Goal: Information Seeking & Learning: Find specific fact

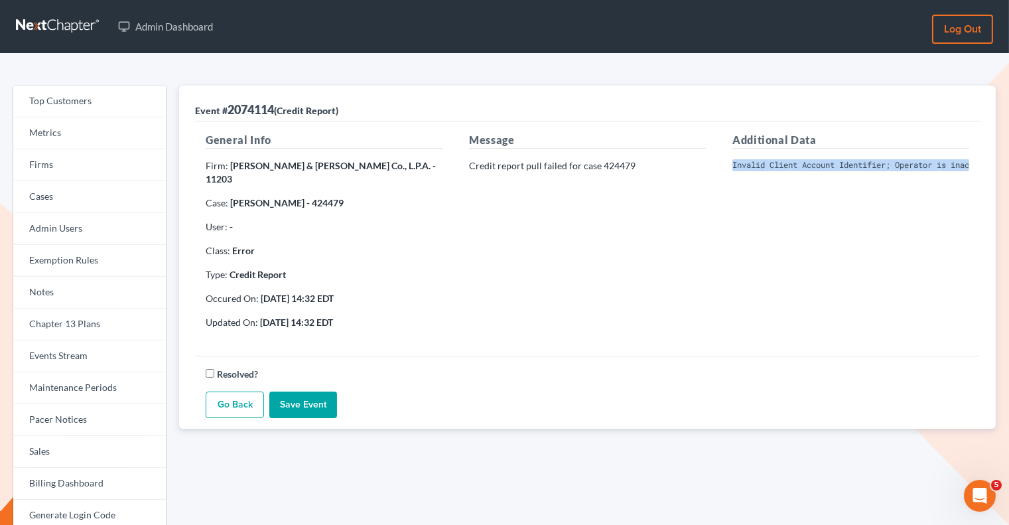
scroll to position [0, 275]
click at [113, 165] on link "Firms" at bounding box center [89, 165] width 153 height 32
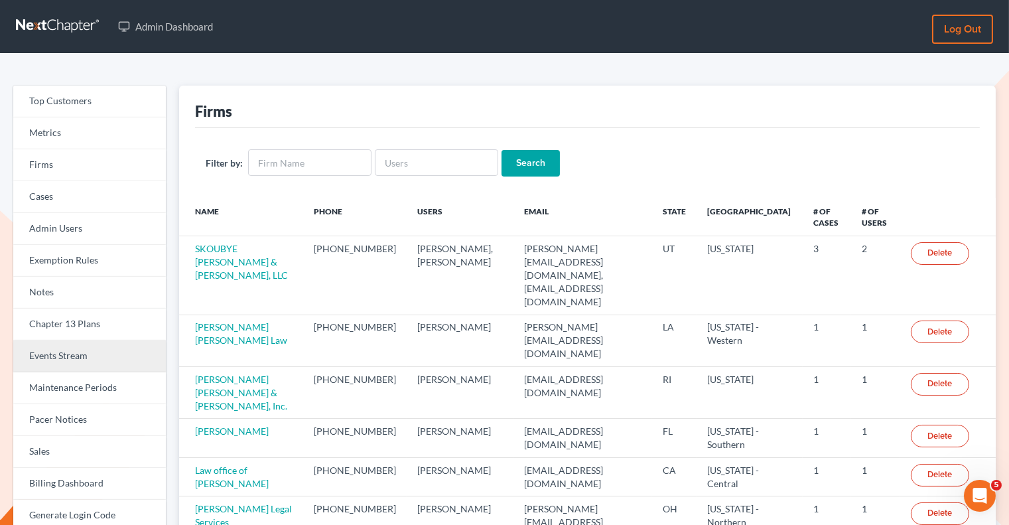
click at [77, 354] on link "Events Stream" at bounding box center [89, 356] width 153 height 32
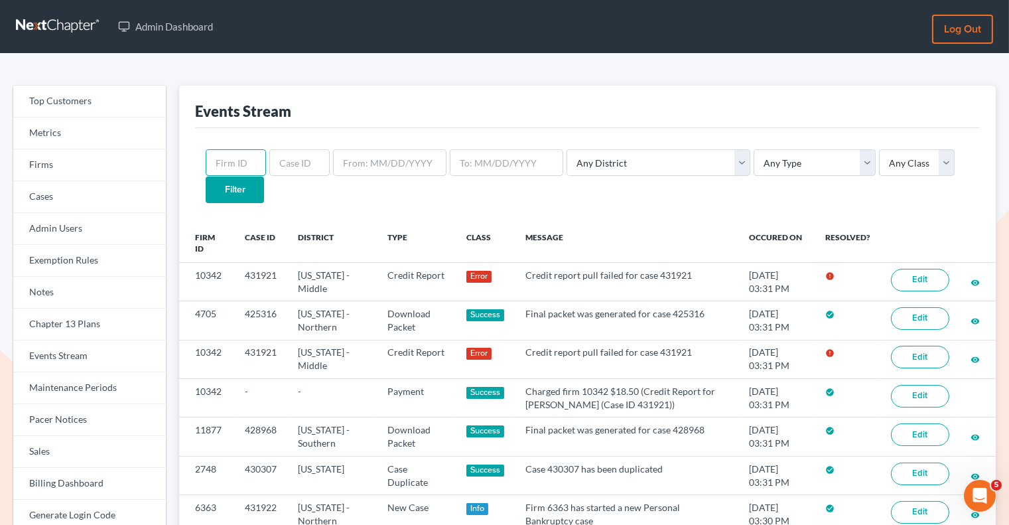
click at [237, 161] on input "text" at bounding box center [236, 162] width 60 height 27
paste input "431920"
type input "431920"
drag, startPoint x: 254, startPoint y: 166, endPoint x: 216, endPoint y: 164, distance: 38.5
click at [216, 164] on input "431920" at bounding box center [236, 162] width 60 height 27
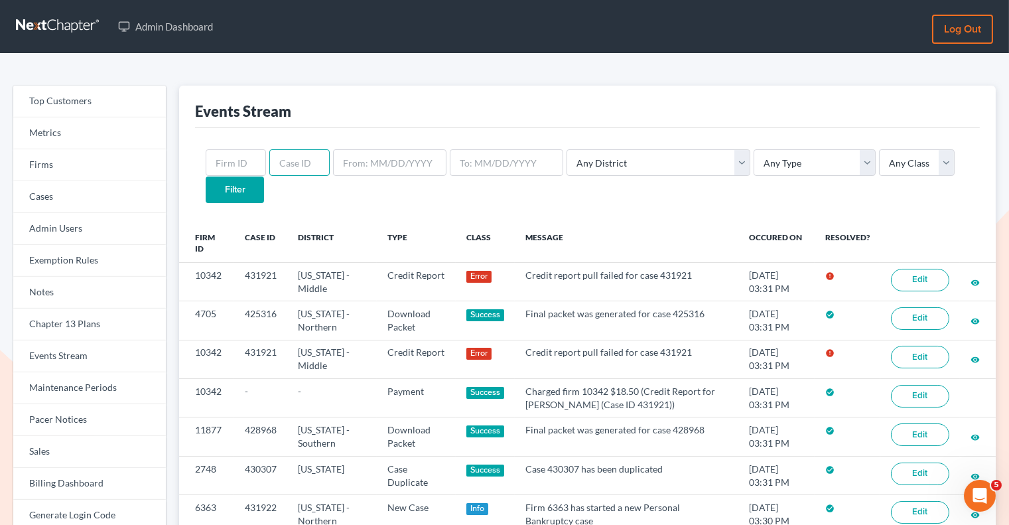
click at [280, 164] on input "text" at bounding box center [299, 162] width 60 height 27
paste input "431920"
type input "431920"
click at [264, 176] on input "Filter" at bounding box center [235, 189] width 58 height 27
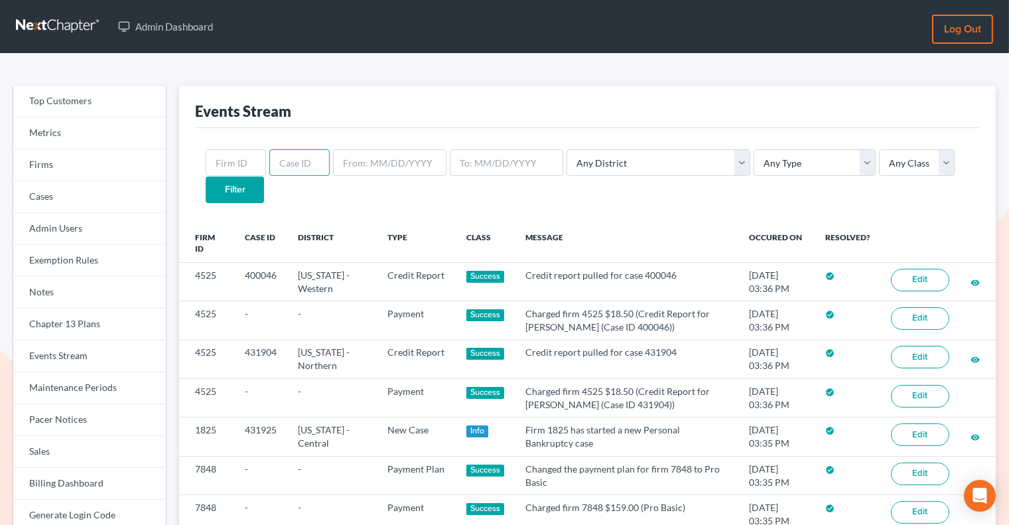
click at [279, 164] on input "text" at bounding box center [299, 162] width 60 height 27
paste input "[EMAIL_ADDRESS][DOMAIN_NAME]"
type input "debtincontrol@aol.com"
click at [130, 163] on link "Firms" at bounding box center [89, 165] width 153 height 32
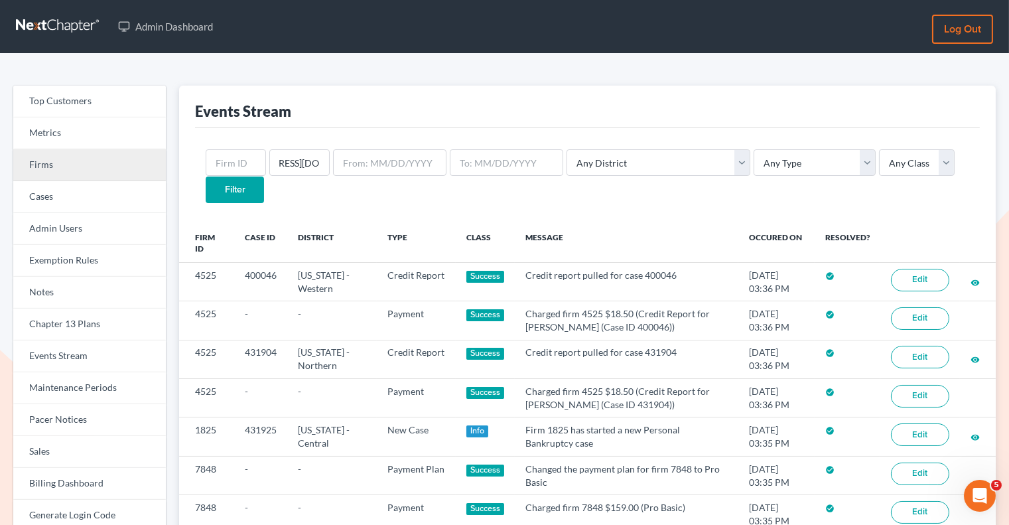
scroll to position [0, 0]
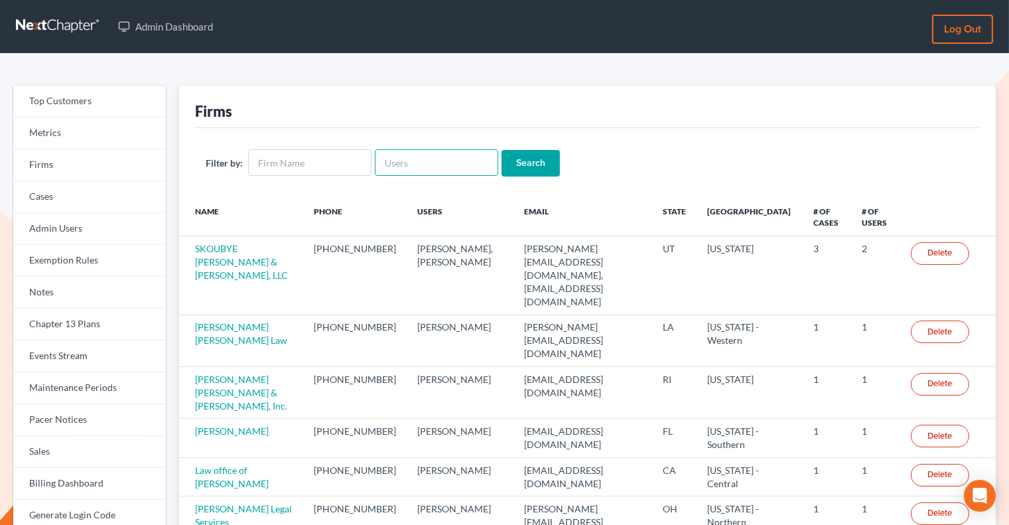
click at [389, 161] on input "text" at bounding box center [436, 162] width 123 height 27
paste input "[EMAIL_ADDRESS][DOMAIN_NAME]"
type input "[EMAIL_ADDRESS][DOMAIN_NAME]"
click at [507, 163] on input "Search" at bounding box center [530, 163] width 58 height 27
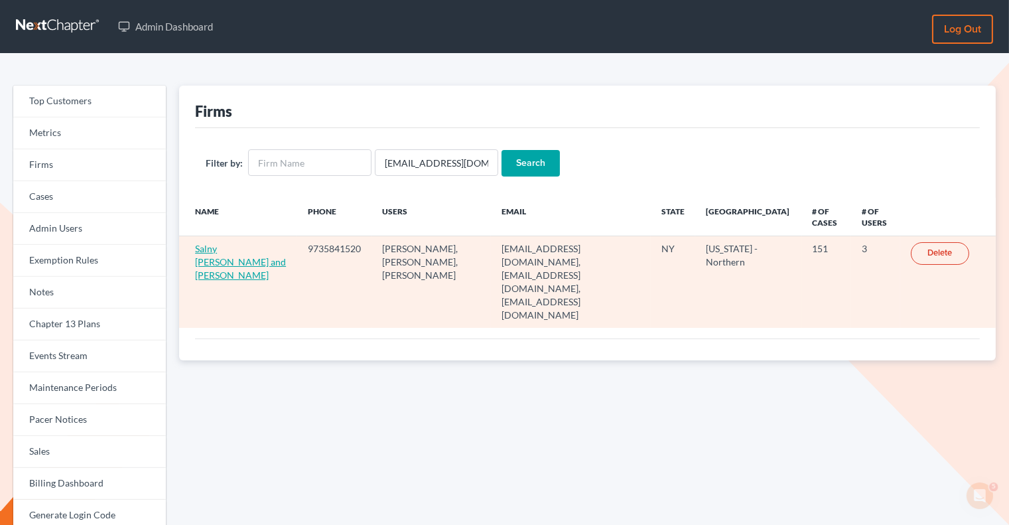
click at [239, 247] on link "Salny [PERSON_NAME] and [PERSON_NAME]" at bounding box center [240, 262] width 91 height 38
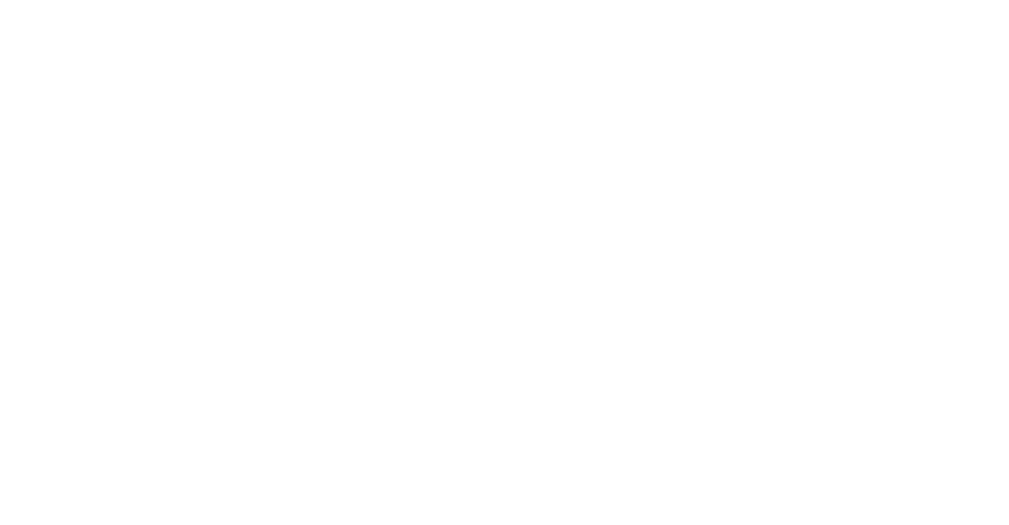
select select
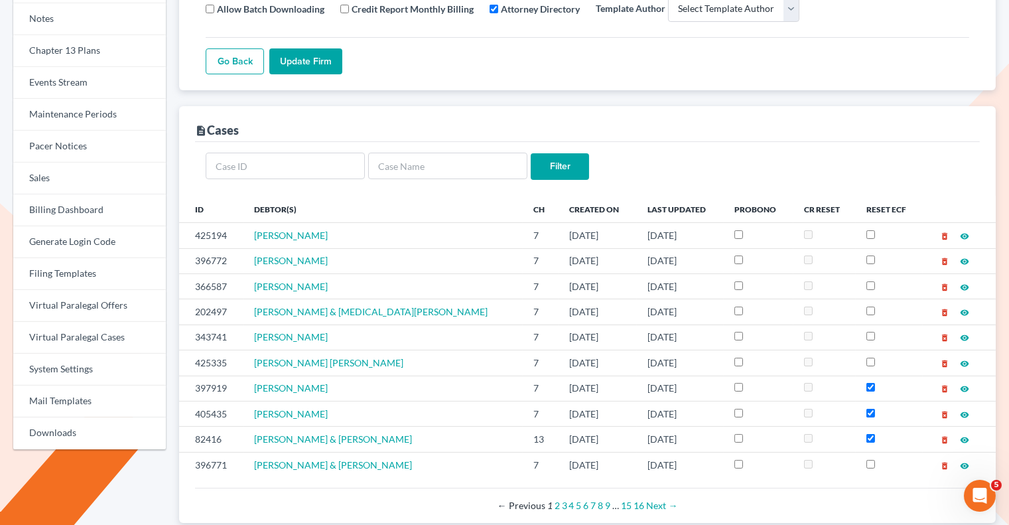
scroll to position [286, 0]
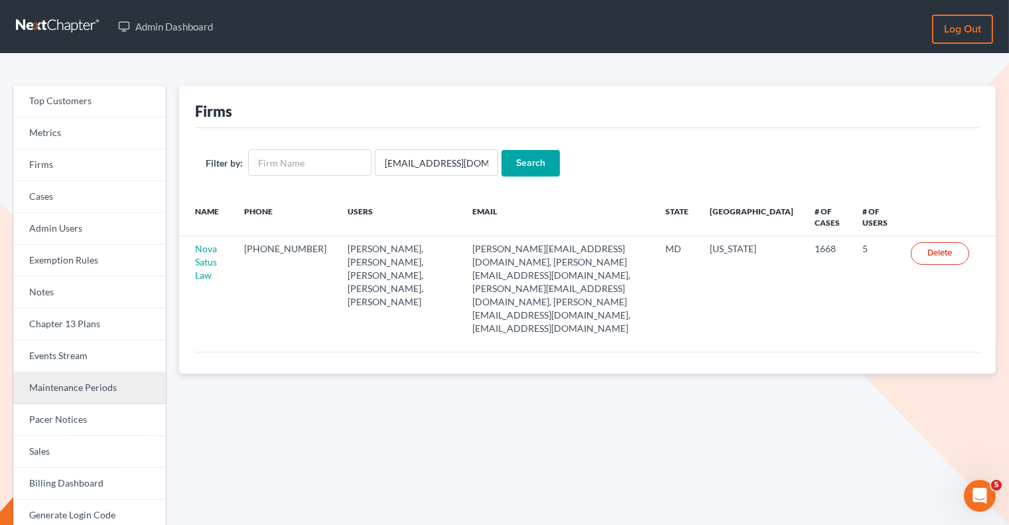
click at [101, 393] on link "Maintenance Periods" at bounding box center [89, 388] width 153 height 32
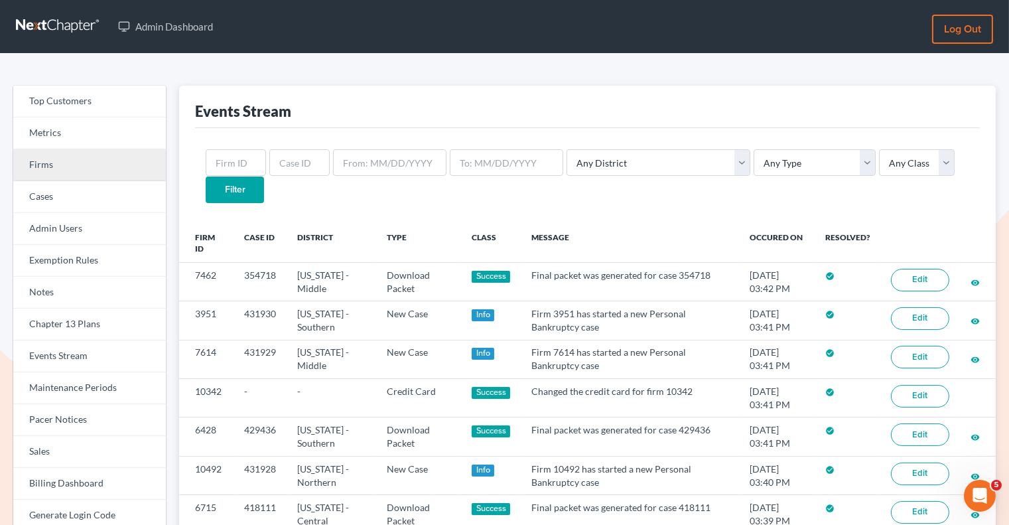
click at [62, 154] on link "Firms" at bounding box center [89, 165] width 153 height 32
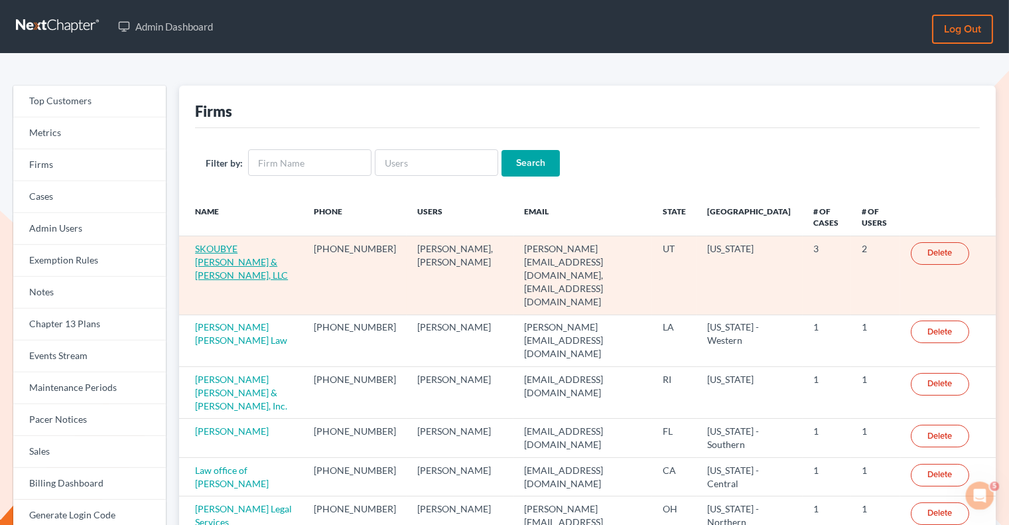
click at [241, 258] on link "SKOUBYE [PERSON_NAME] & [PERSON_NAME], LLC" at bounding box center [241, 262] width 93 height 38
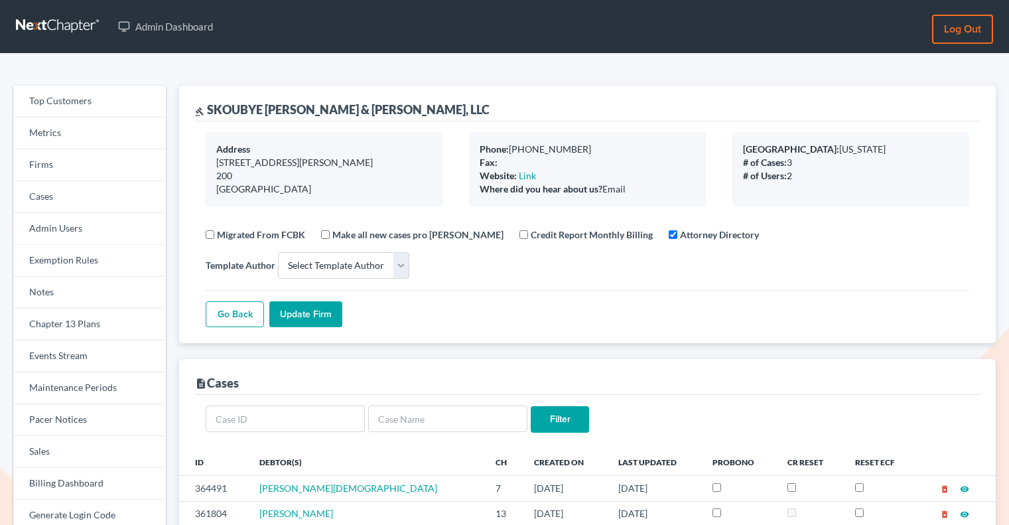
select select
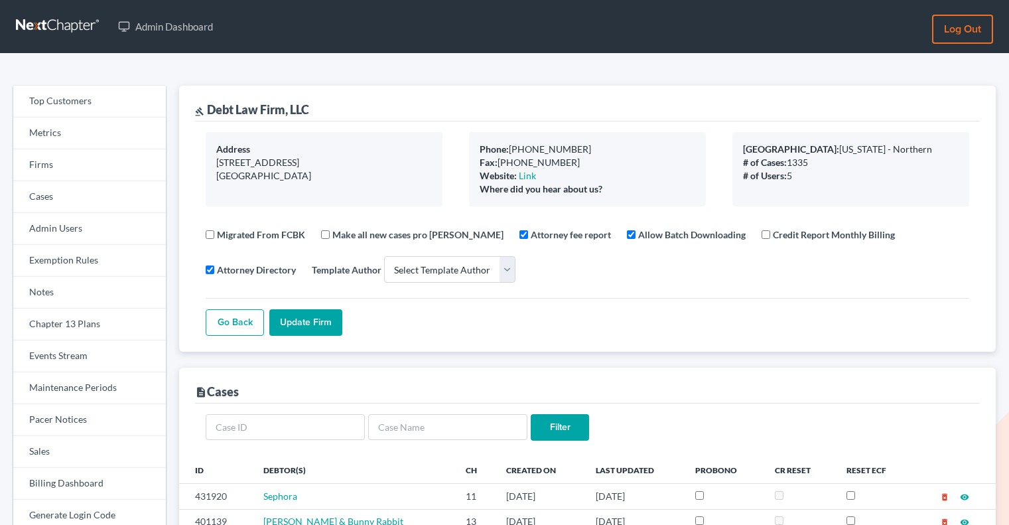
select select
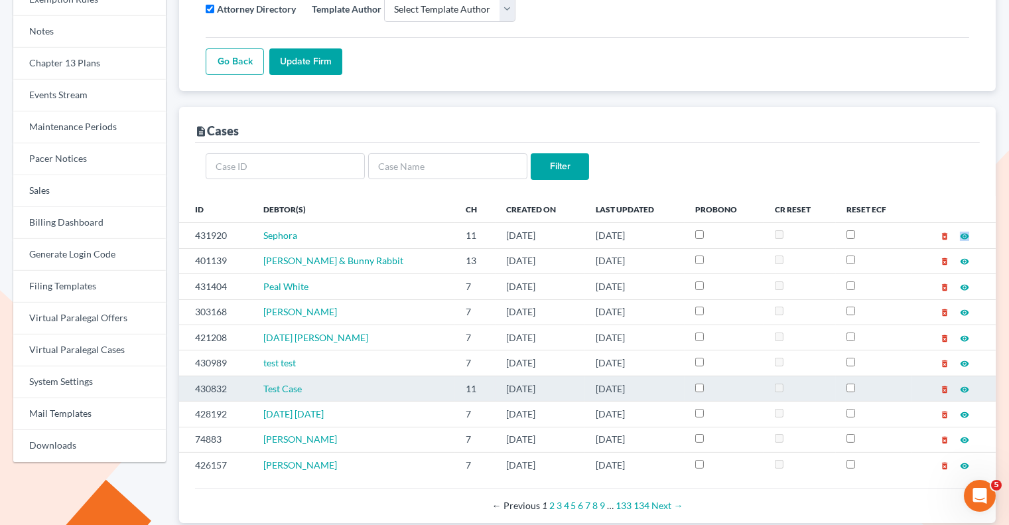
scroll to position [260, 0]
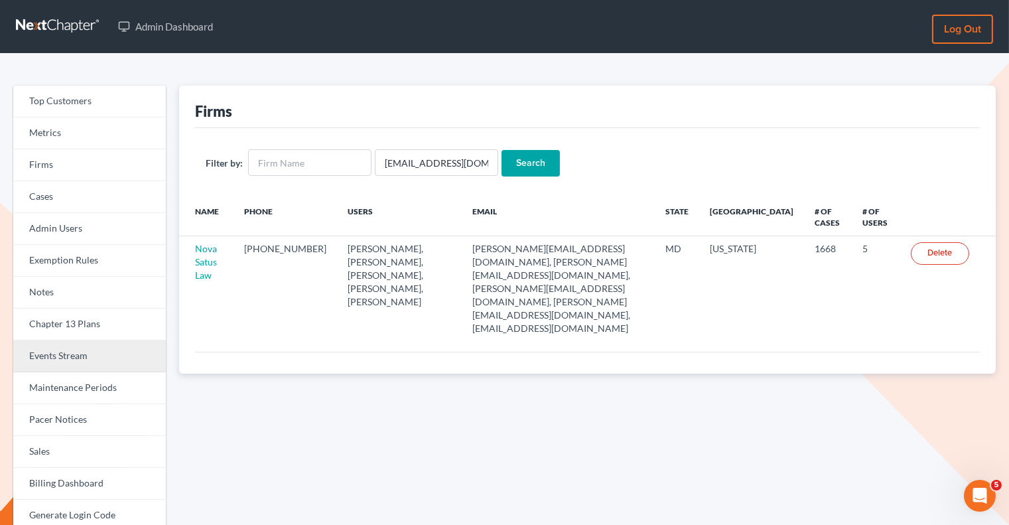
click at [93, 349] on link "Events Stream" at bounding box center [89, 356] width 153 height 32
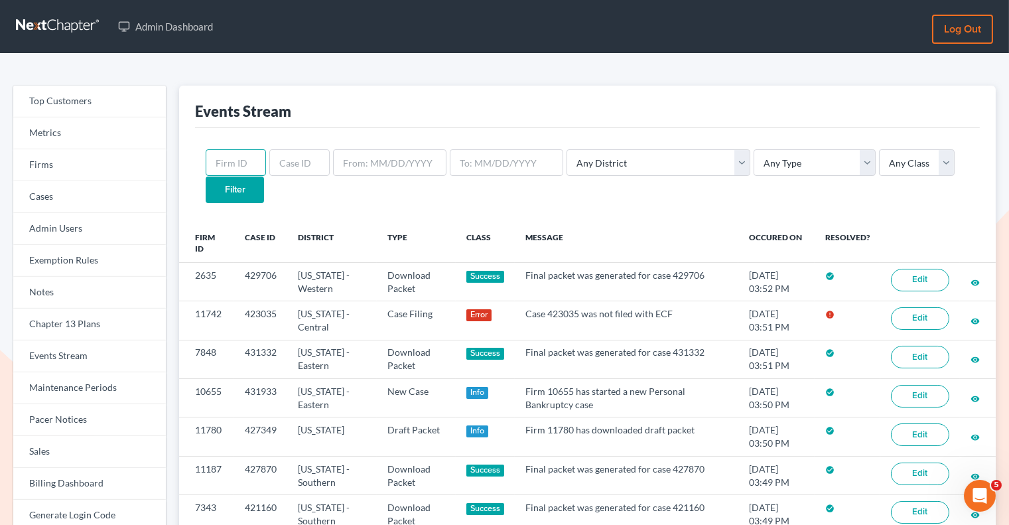
click at [239, 160] on input "text" at bounding box center [236, 162] width 60 height 27
click at [64, 176] on link "Firms" at bounding box center [89, 165] width 153 height 32
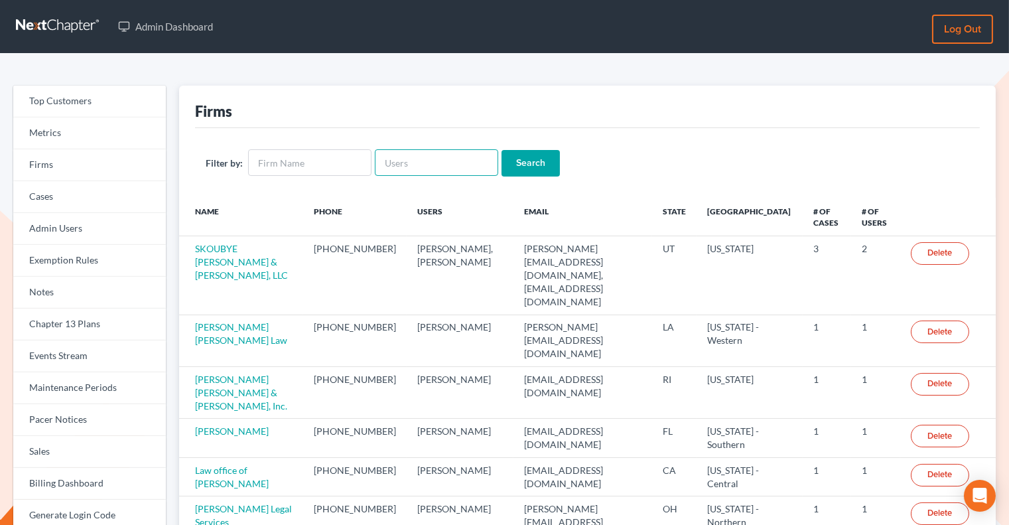
click at [402, 173] on input "text" at bounding box center [436, 162] width 123 height 27
paste input "[EMAIL_ADDRESS][DOMAIN_NAME]"
type input "[EMAIL_ADDRESS][DOMAIN_NAME]"
click at [541, 160] on input "Search" at bounding box center [530, 163] width 58 height 27
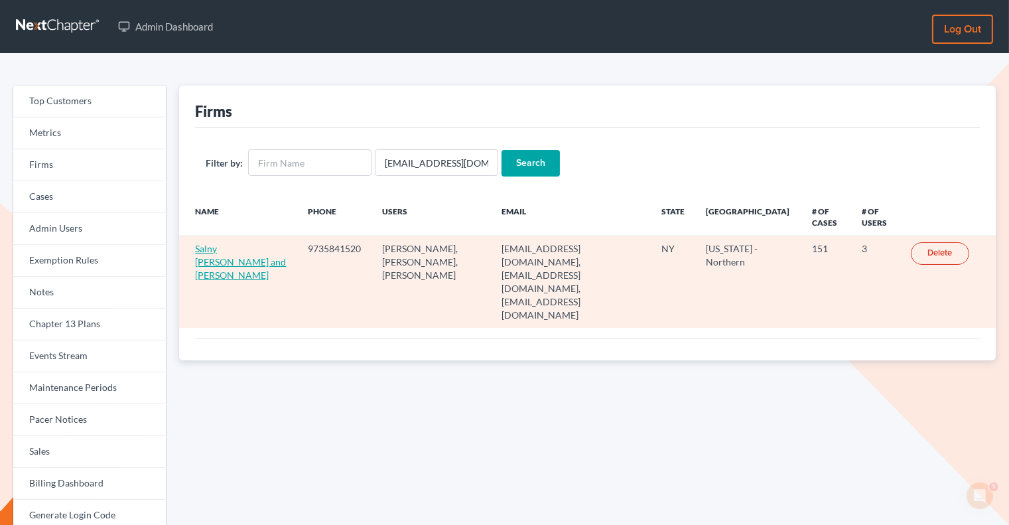
click at [211, 256] on link "Salny [PERSON_NAME] and [PERSON_NAME]" at bounding box center [240, 262] width 91 height 38
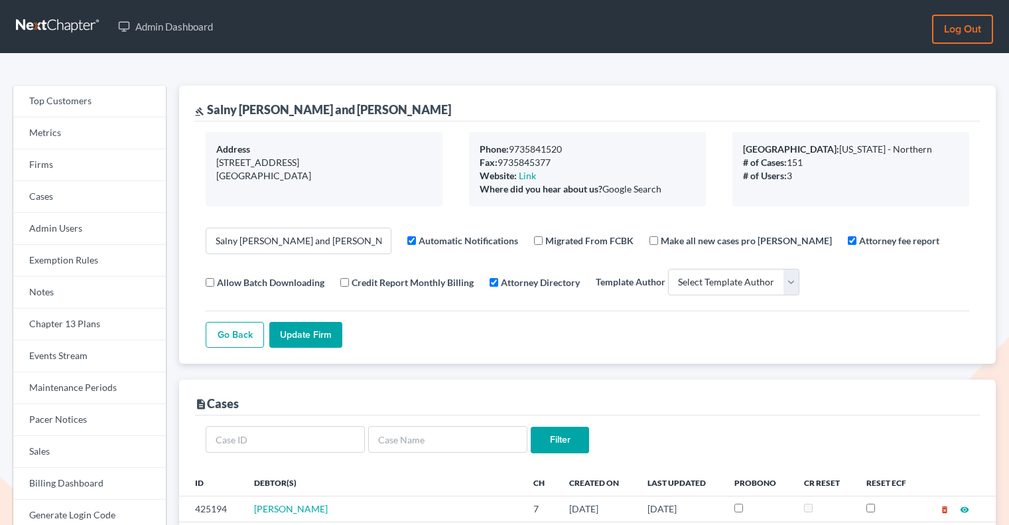
select select
click at [59, 156] on link "Firms" at bounding box center [89, 165] width 153 height 32
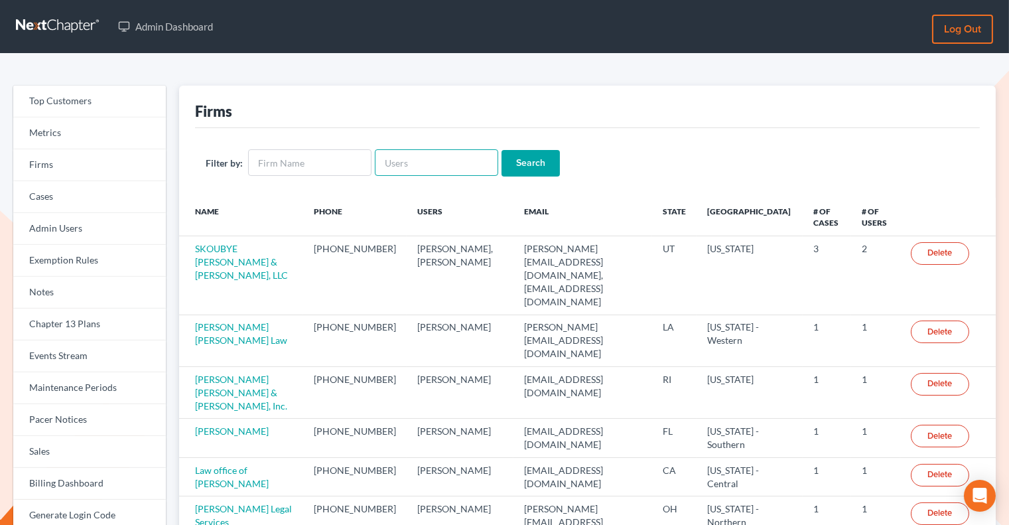
click at [422, 156] on input "text" at bounding box center [436, 162] width 123 height 27
paste input "[EMAIL_ADDRESS][DOMAIN_NAME]"
type input "[EMAIL_ADDRESS][DOMAIN_NAME]"
click at [520, 159] on input "Search" at bounding box center [530, 163] width 58 height 27
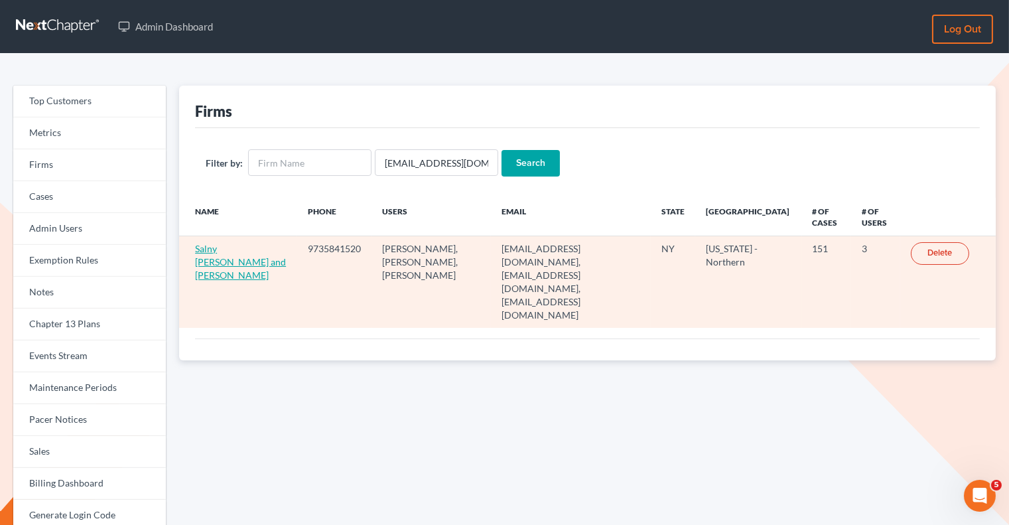
click at [236, 248] on link "Salny Redbord and Rinaldi" at bounding box center [240, 262] width 91 height 38
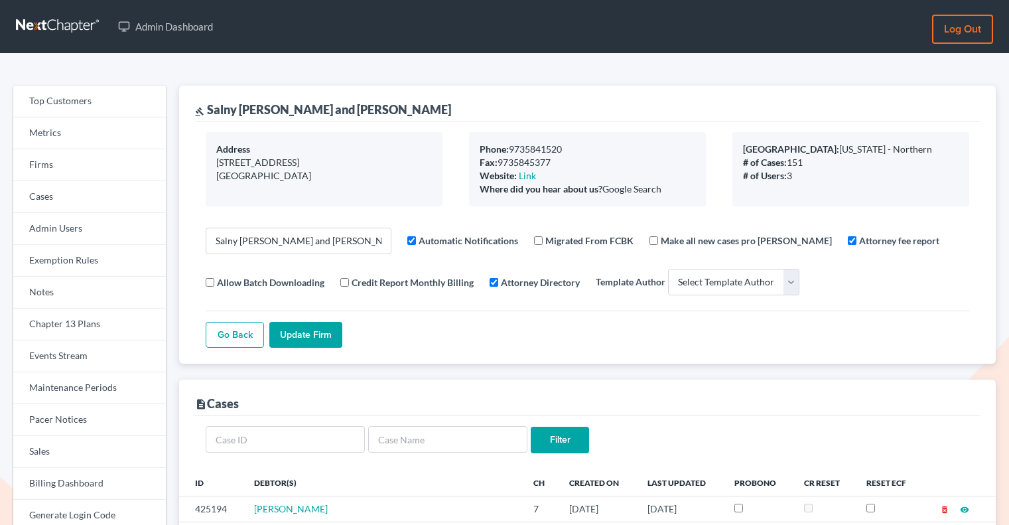
select select
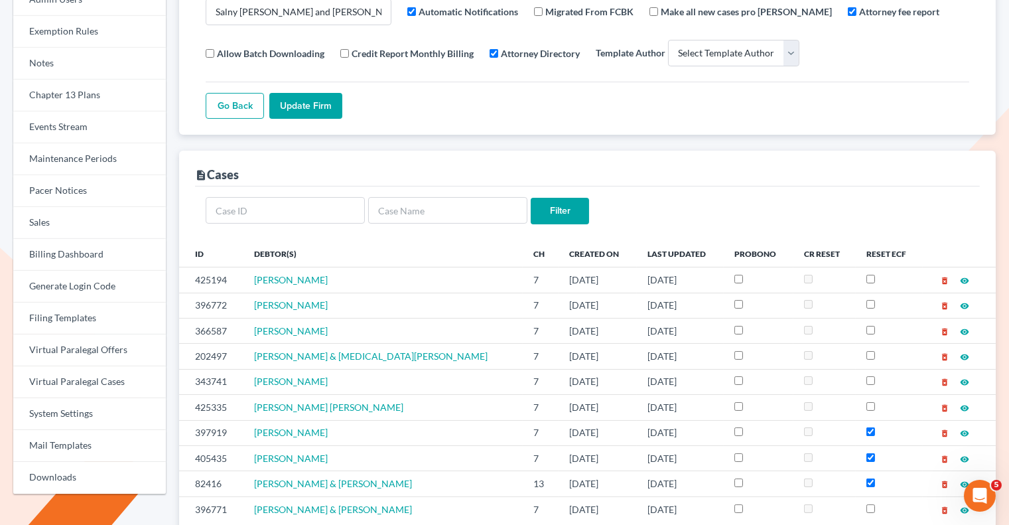
scroll to position [229, 0]
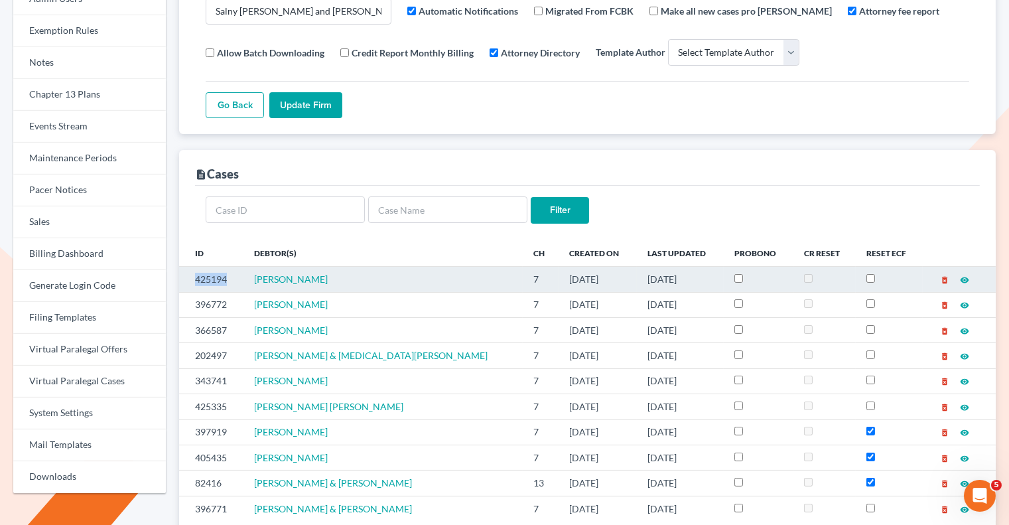
drag, startPoint x: 234, startPoint y: 276, endPoint x: 190, endPoint y: 269, distance: 44.9
click at [189, 270] on td "425194" at bounding box center [211, 279] width 64 height 25
copy td "425194"
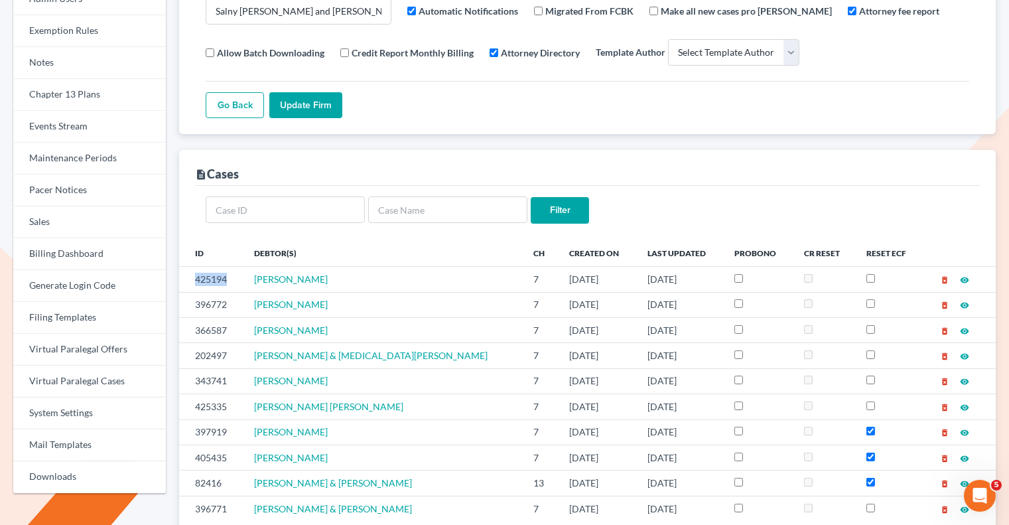
scroll to position [0, 0]
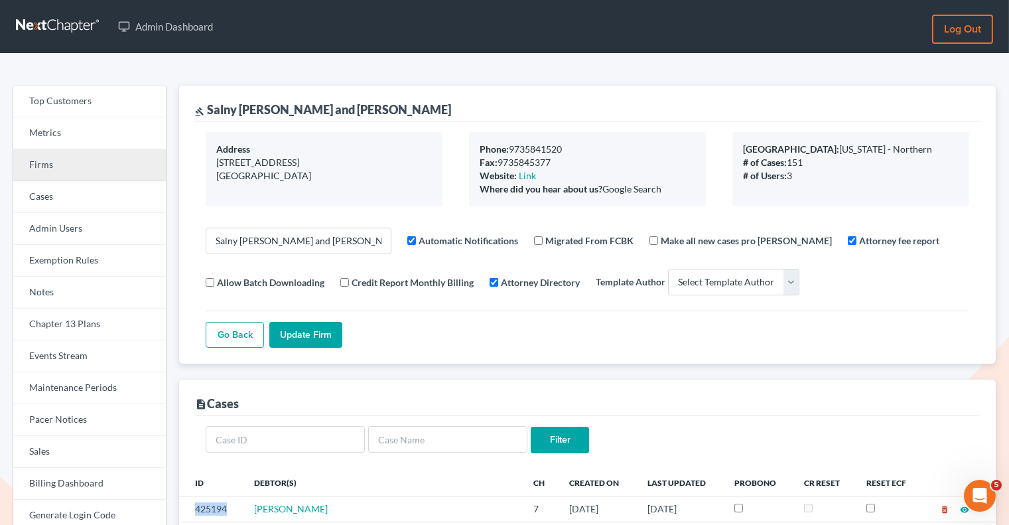
click at [66, 167] on link "Firms" at bounding box center [89, 165] width 153 height 32
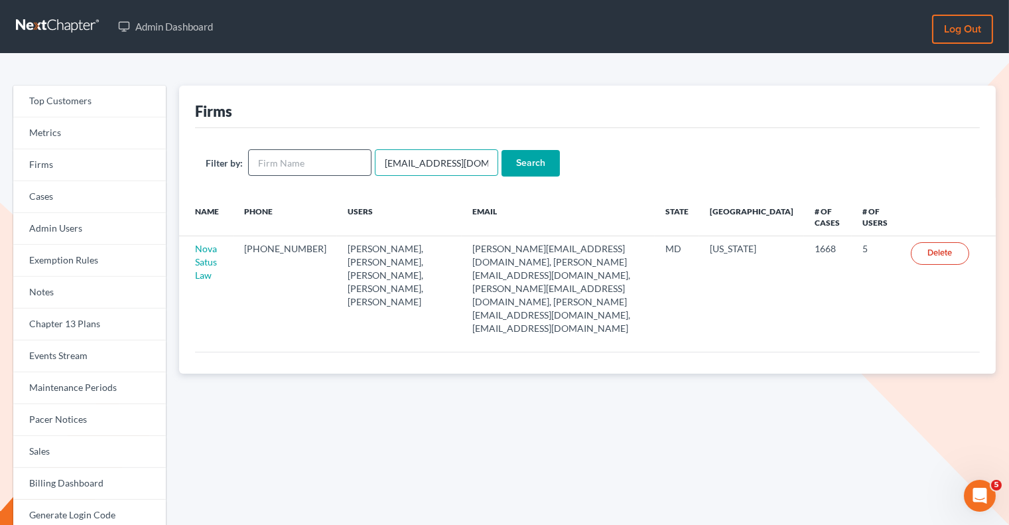
drag, startPoint x: 478, startPoint y: 164, endPoint x: 363, endPoint y: 162, distance: 114.7
click at [363, 162] on form "Filter by: [EMAIL_ADDRESS][DOMAIN_NAME] Search" at bounding box center [587, 162] width 763 height 27
paste input "[EMAIL_ADDRESS]"
type input "[EMAIL_ADDRESS][DOMAIN_NAME]"
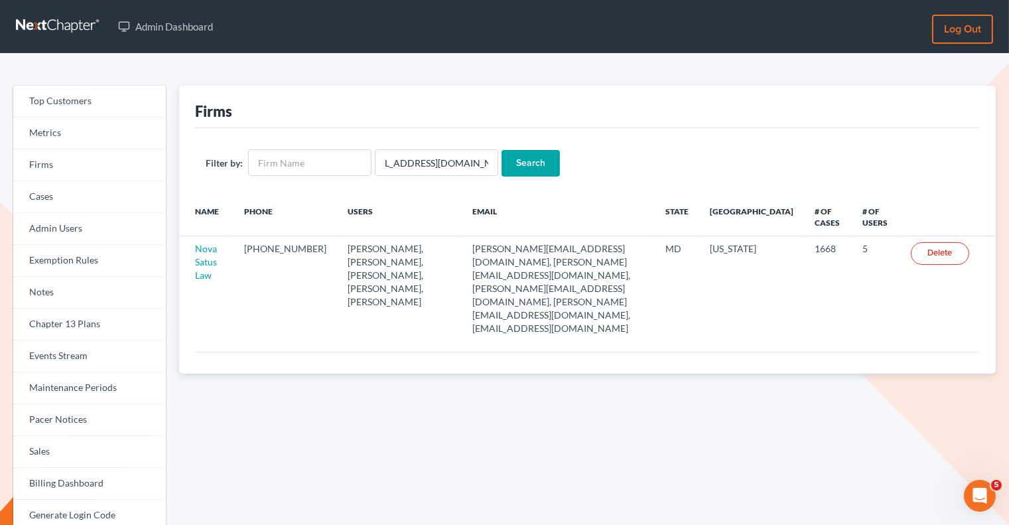
scroll to position [0, 0]
click at [511, 160] on input "Search" at bounding box center [530, 163] width 58 height 27
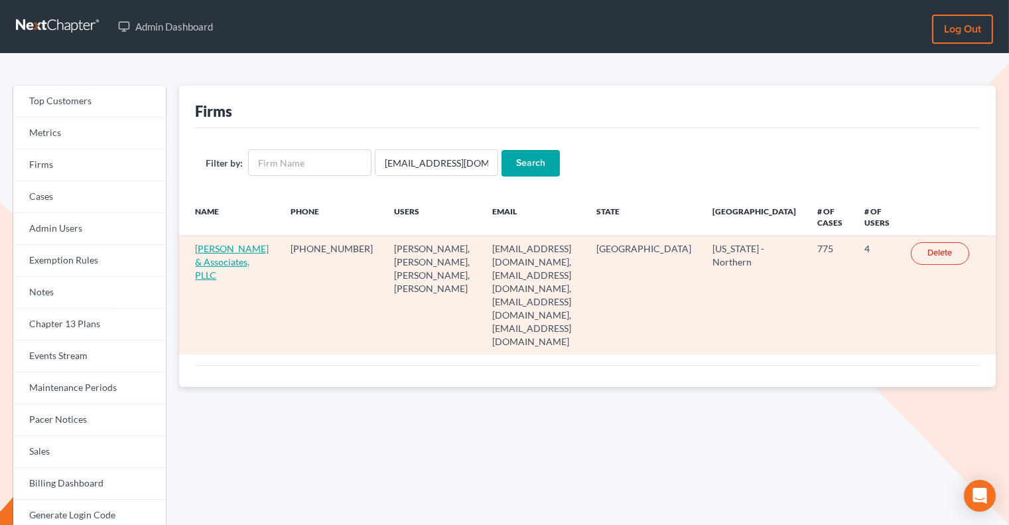
click at [202, 265] on link "Andrew Nichols & Associates, PLLC" at bounding box center [232, 262] width 74 height 38
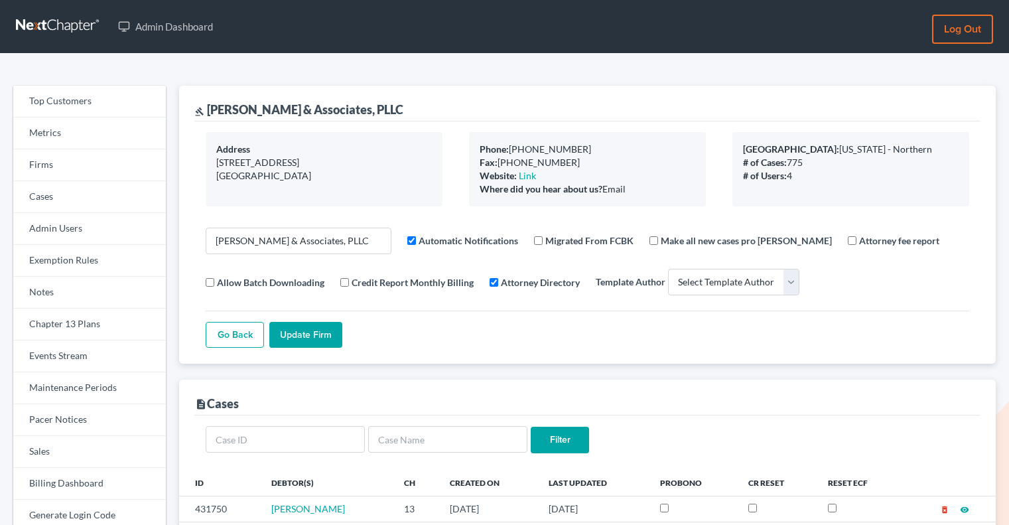
select select
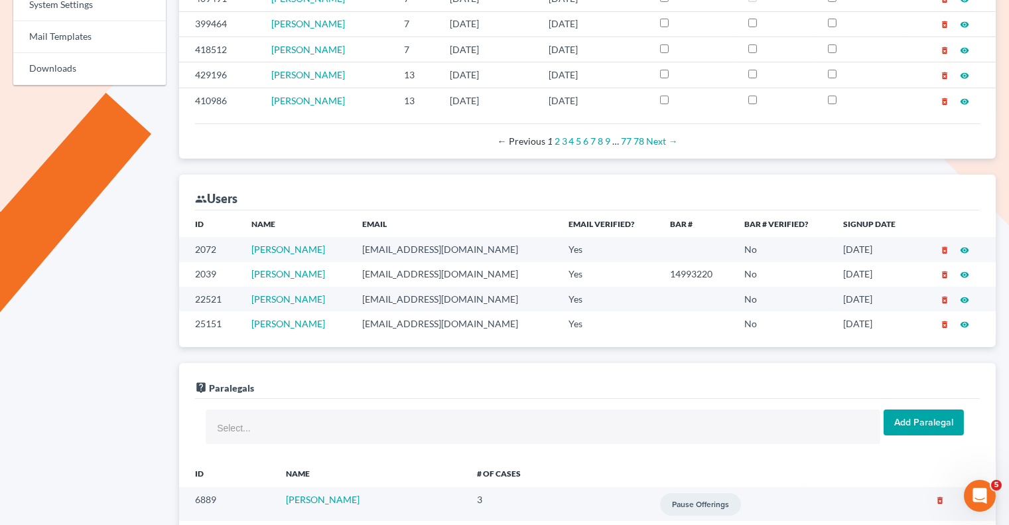
scroll to position [649, 0]
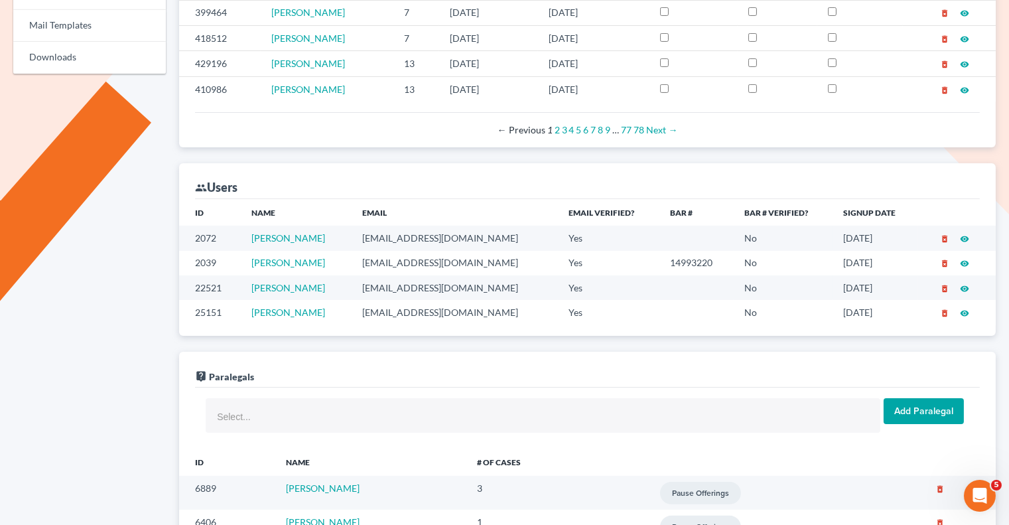
drag, startPoint x: 499, startPoint y: 258, endPoint x: 346, endPoint y: 256, distance: 152.5
click at [346, 256] on tr "2039 Andrew Nichols a_nichols_law@protonmail.com Yes 14993220 No 04/04/2017 del…" at bounding box center [587, 263] width 816 height 25
copy tr "a_nichols_law@protonmail.com"
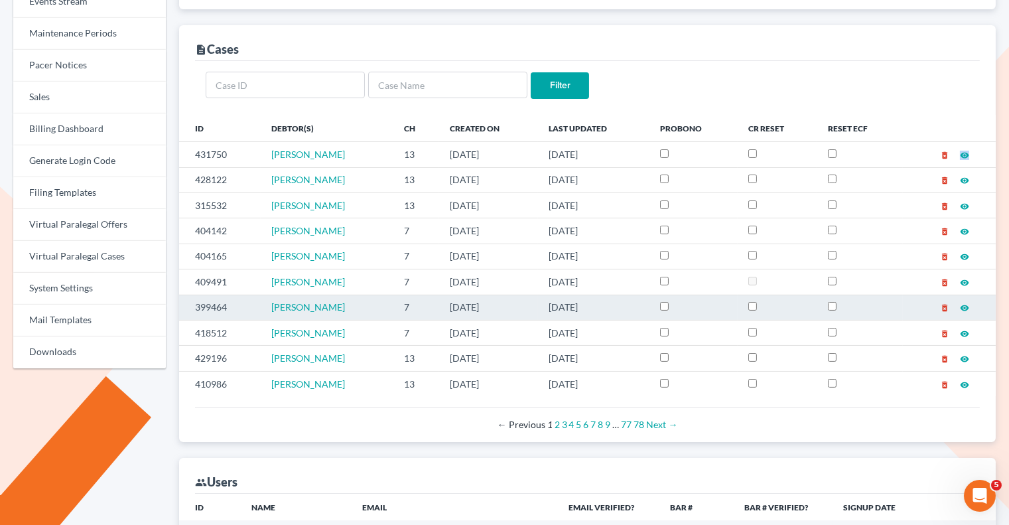
scroll to position [330, 0]
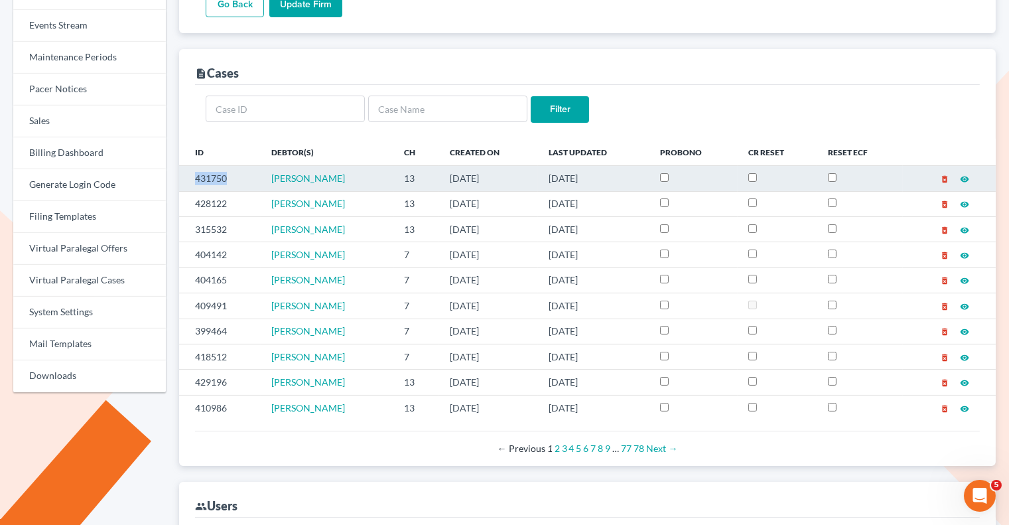
drag, startPoint x: 233, startPoint y: 174, endPoint x: 194, endPoint y: 174, distance: 39.1
click at [194, 174] on td "431750" at bounding box center [220, 178] width 82 height 25
copy td "431750"
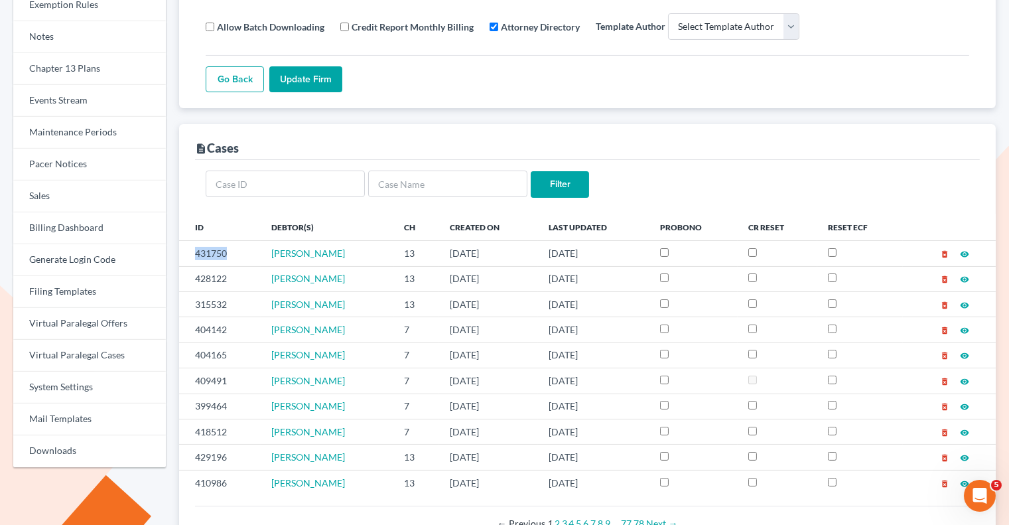
scroll to position [0, 0]
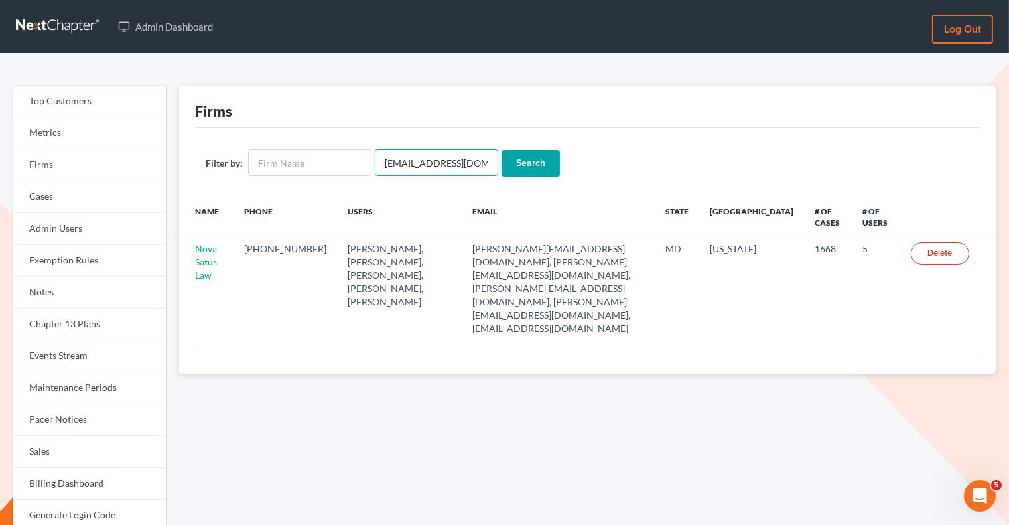
drag, startPoint x: 473, startPoint y: 163, endPoint x: 387, endPoint y: 162, distance: 85.5
click at [387, 162] on input "[EMAIL_ADDRESS][DOMAIN_NAME]" at bounding box center [436, 162] width 123 height 27
type input "e"
type input "[PERSON_NAME]"
click at [501, 150] on input "Search" at bounding box center [530, 163] width 58 height 27
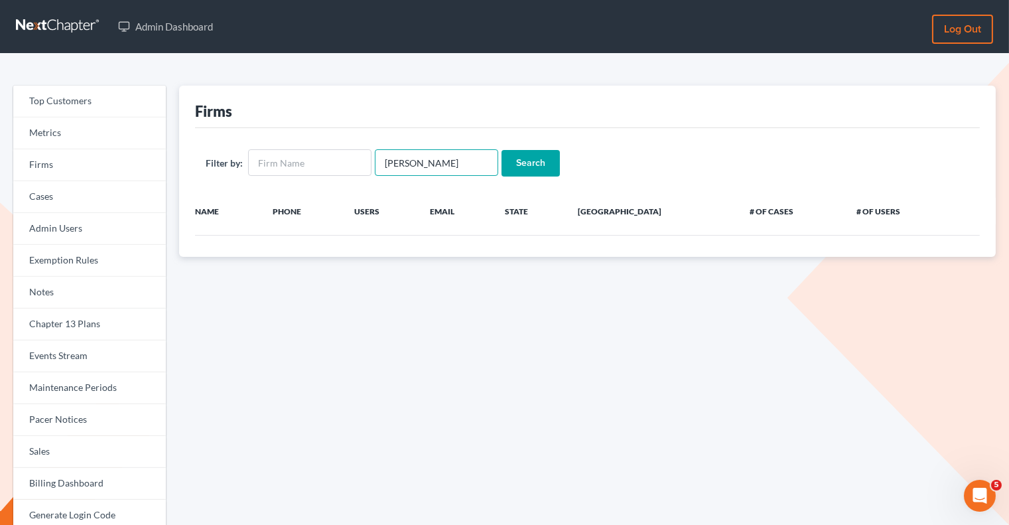
click at [401, 166] on input "sean white" at bounding box center [436, 162] width 123 height 27
type input "seanwhite"
click at [534, 174] on input "Search" at bounding box center [530, 163] width 58 height 27
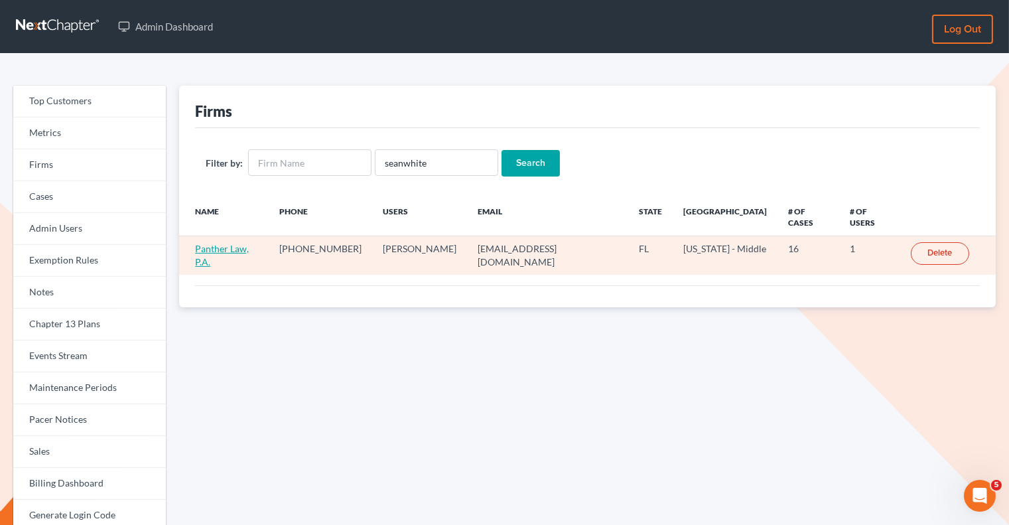
click at [241, 243] on link "Panther Law, P.A." at bounding box center [222, 255] width 54 height 25
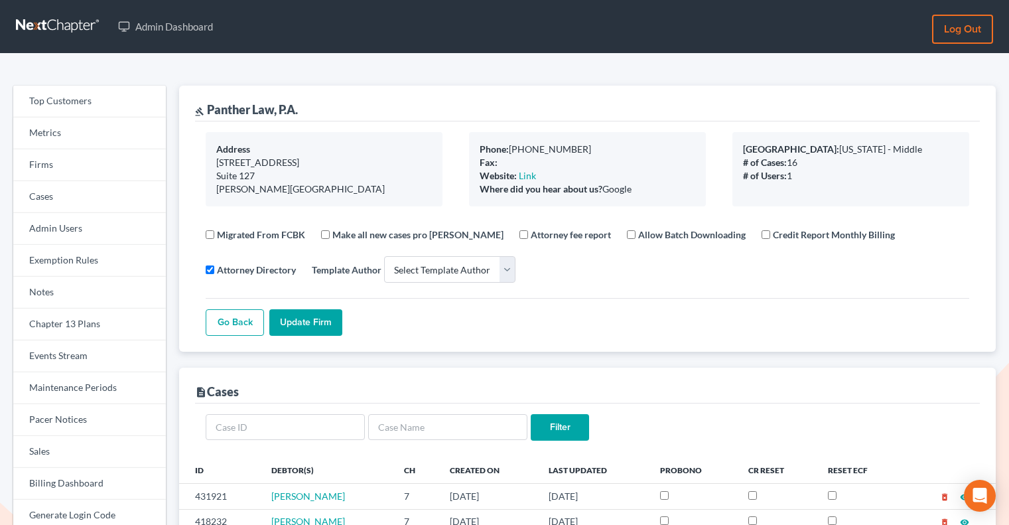
select select
drag, startPoint x: 305, startPoint y: 111, endPoint x: 206, endPoint y: 107, distance: 99.5
click at [206, 107] on div "gavel Panther Law, P.A." at bounding box center [587, 104] width 784 height 36
copy div "Panther Law, P.A."
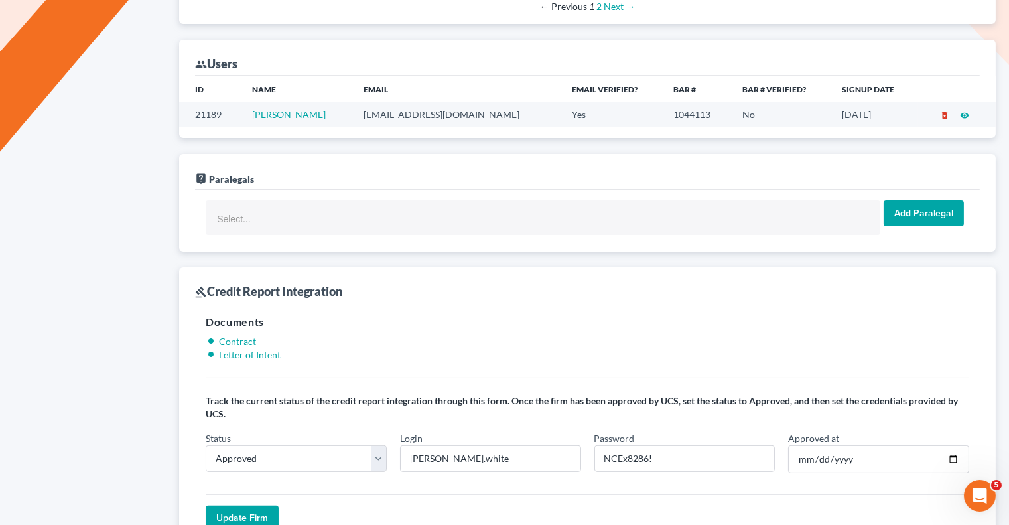
scroll to position [763, 0]
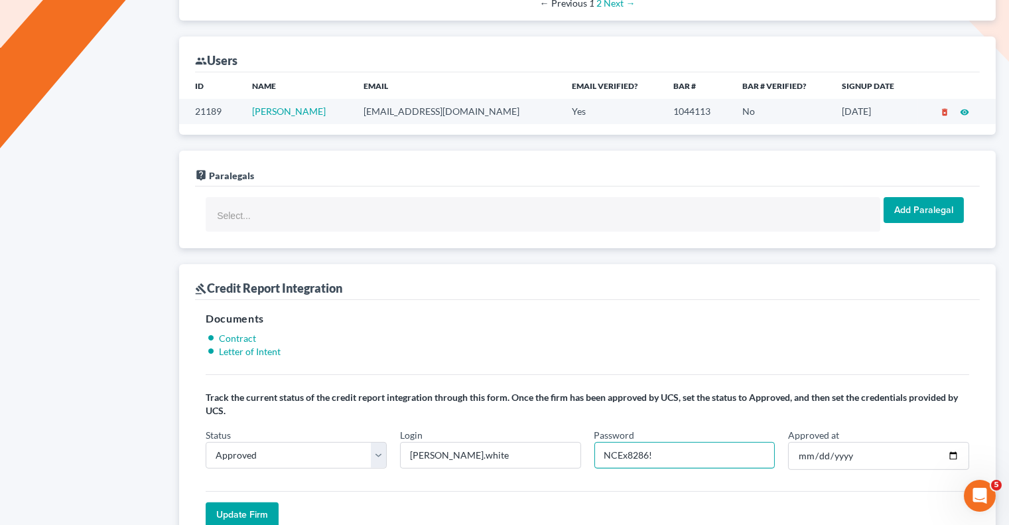
drag, startPoint x: 647, startPoint y: 438, endPoint x: 590, endPoint y: 438, distance: 57.0
click at [590, 438] on div "Password NCEx8286!" at bounding box center [684, 449] width 194 height 42
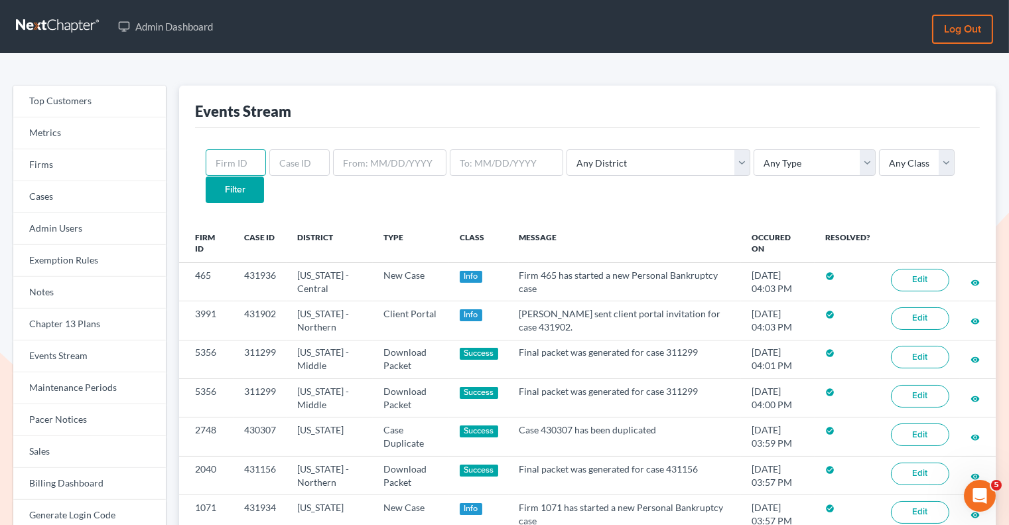
click at [244, 162] on input "text" at bounding box center [236, 162] width 60 height 27
paste input "10342"
type input "10342"
click at [264, 176] on input "Filter" at bounding box center [235, 189] width 58 height 27
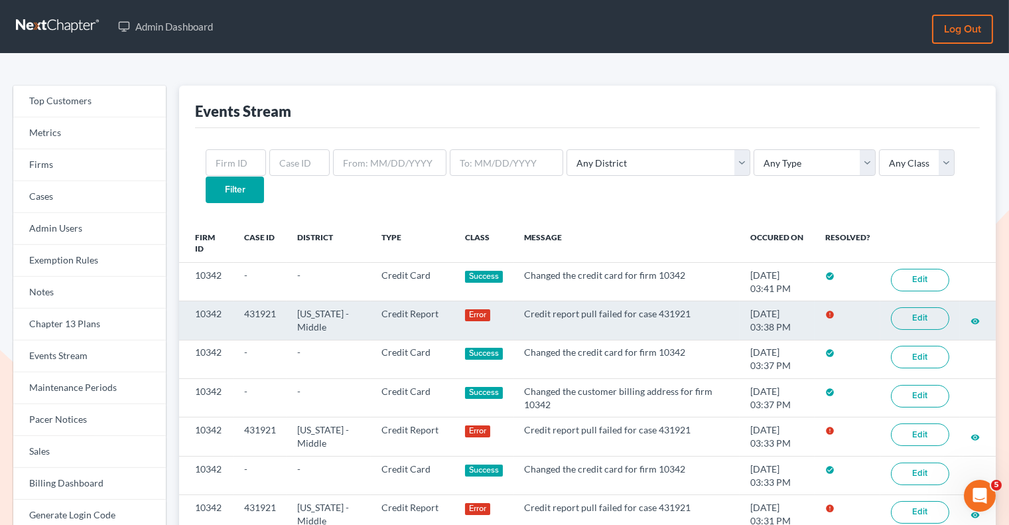
click at [922, 307] on link "Edit" at bounding box center [920, 318] width 58 height 23
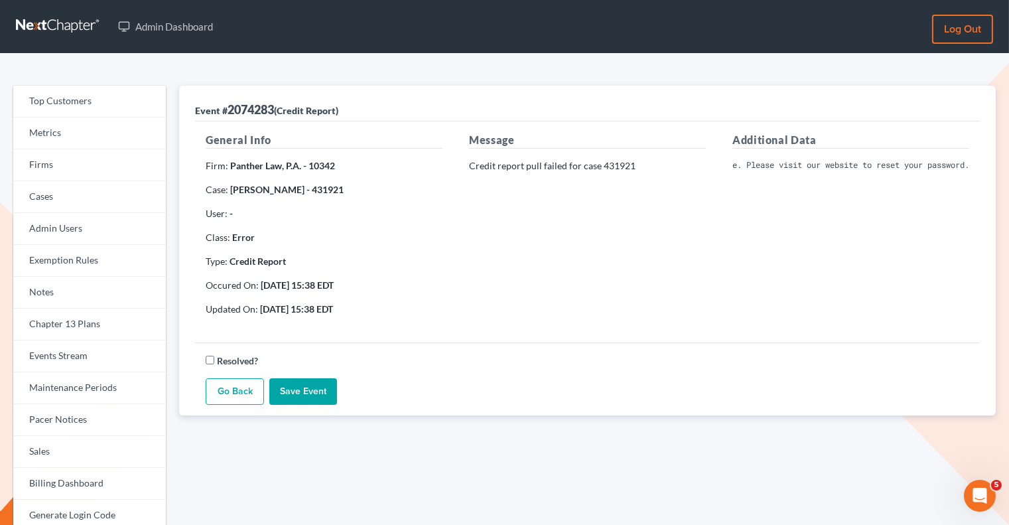
scroll to position [0, 275]
click at [895, 235] on div "Additional Data Invalid Client Account Identifier; Operator is inactive. Please…" at bounding box center [850, 229] width 263 height 194
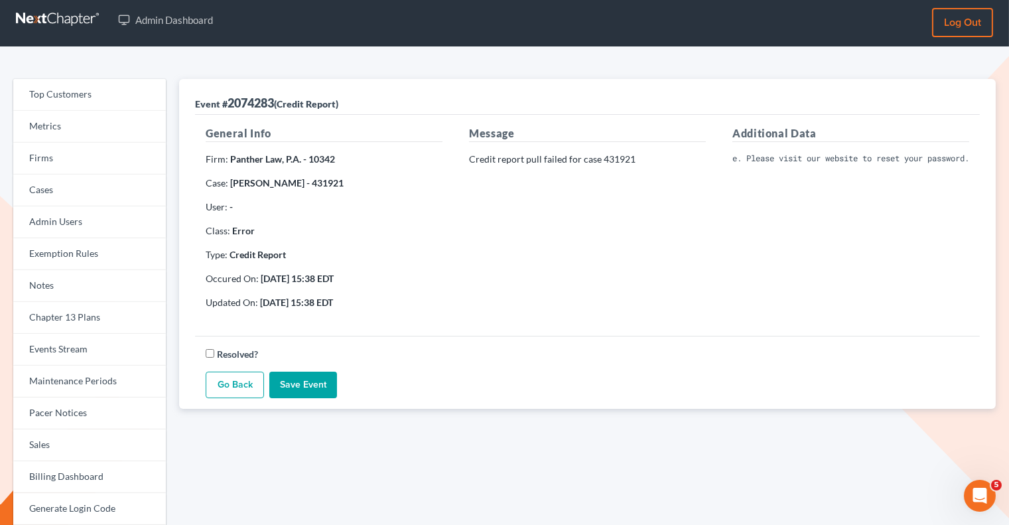
scroll to position [0, 0]
click at [836, 252] on div "Additional Data Invalid Client Account Identifier; Operator is inactive. Please…" at bounding box center [850, 222] width 263 height 194
drag, startPoint x: 731, startPoint y: 155, endPoint x: 1049, endPoint y: 166, distance: 318.5
click at [1008, 166] on html "Admin Dashboard Log out Top Customers Metrics Firms Cases Admin Users Exemption…" at bounding box center [504, 387] width 1009 height 788
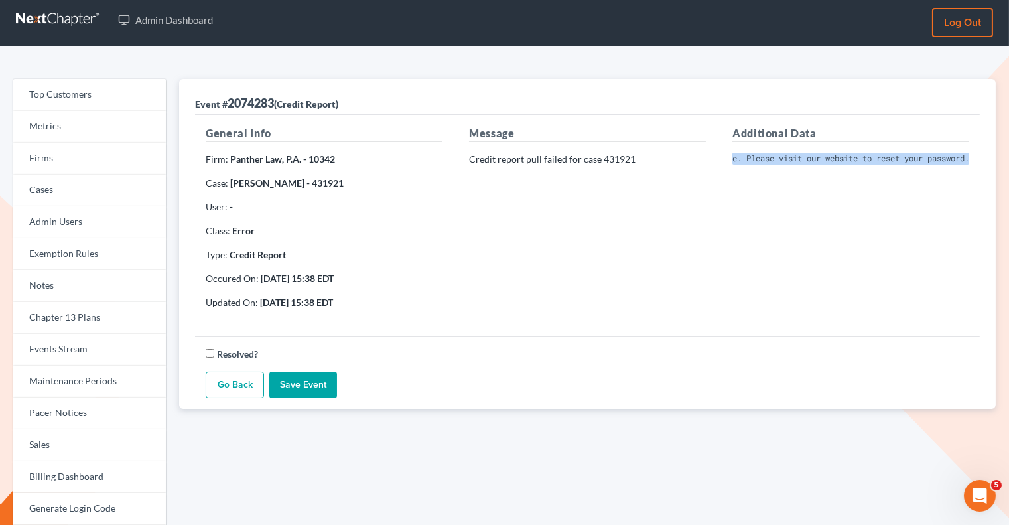
copy pre "Invalid Client Account Identifier; Operator is inactive. Please visit our websi…"
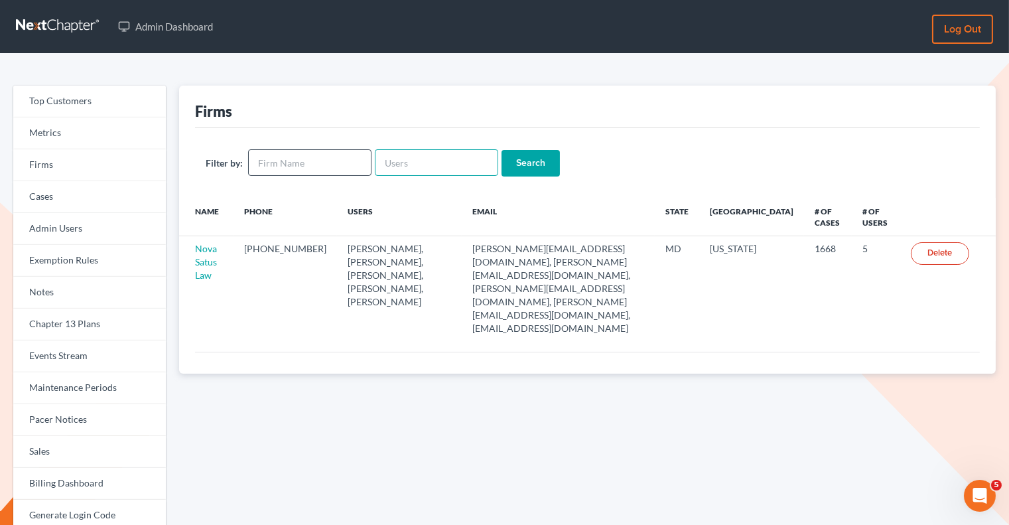
drag, startPoint x: 473, startPoint y: 161, endPoint x: 364, endPoint y: 158, distance: 109.4
click at [364, 158] on form "Filter by: Search" at bounding box center [587, 162] width 763 height 27
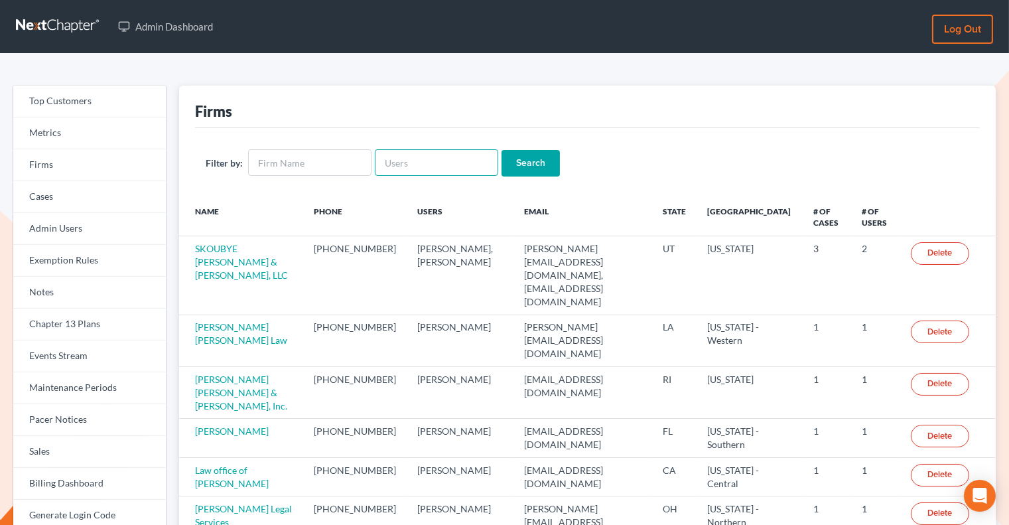
click at [407, 163] on input "text" at bounding box center [436, 162] width 123 height 27
type input "Schmuel"
click at [519, 163] on input "Search" at bounding box center [530, 163] width 58 height 27
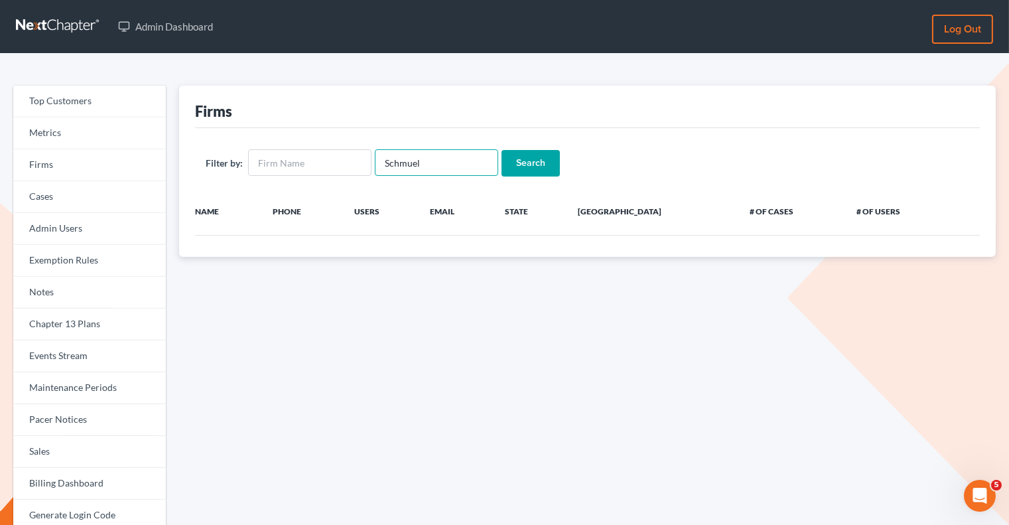
drag, startPoint x: 423, startPoint y: 160, endPoint x: 377, endPoint y: 160, distance: 46.4
click at [377, 160] on input "Schmuel" at bounding box center [436, 162] width 123 height 27
type input "Klein"
click at [501, 150] on input "Search" at bounding box center [530, 163] width 58 height 27
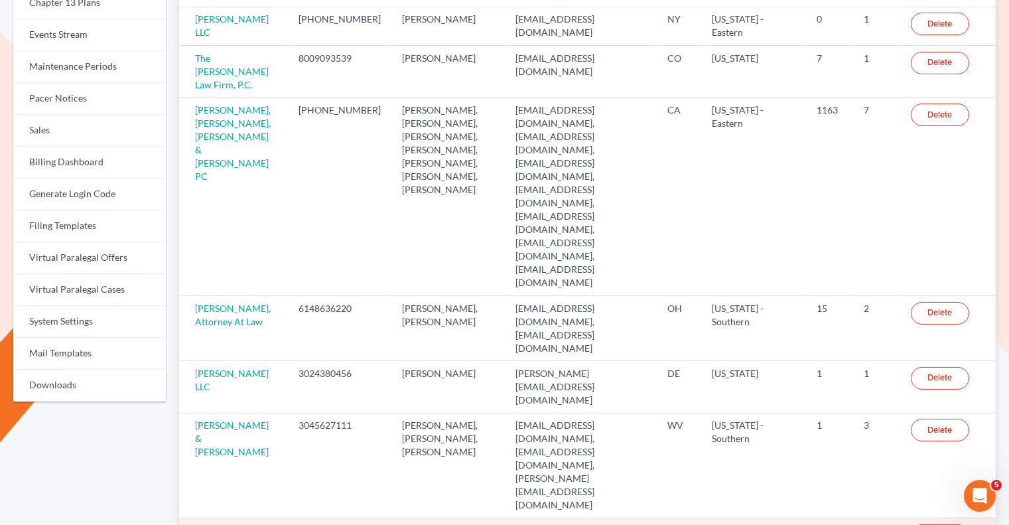
scroll to position [393, 0]
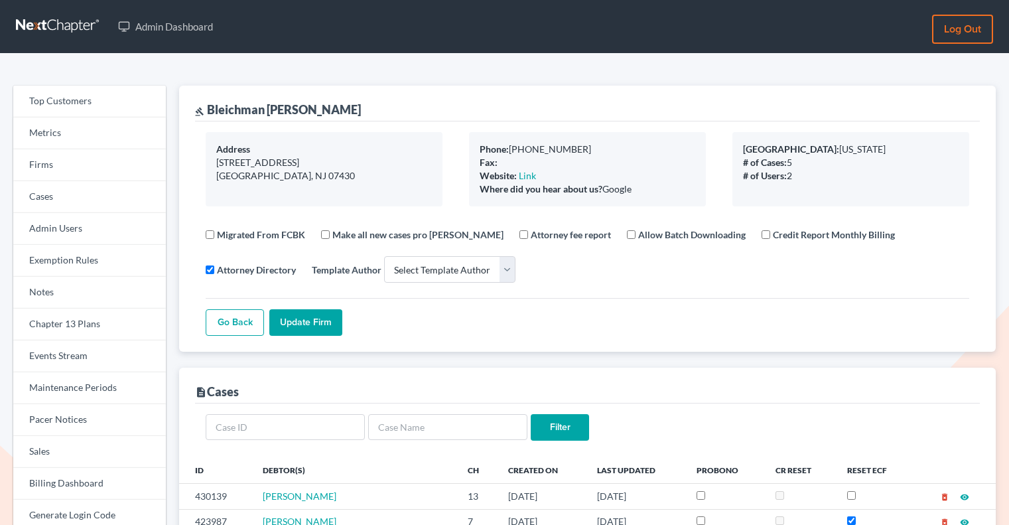
select select
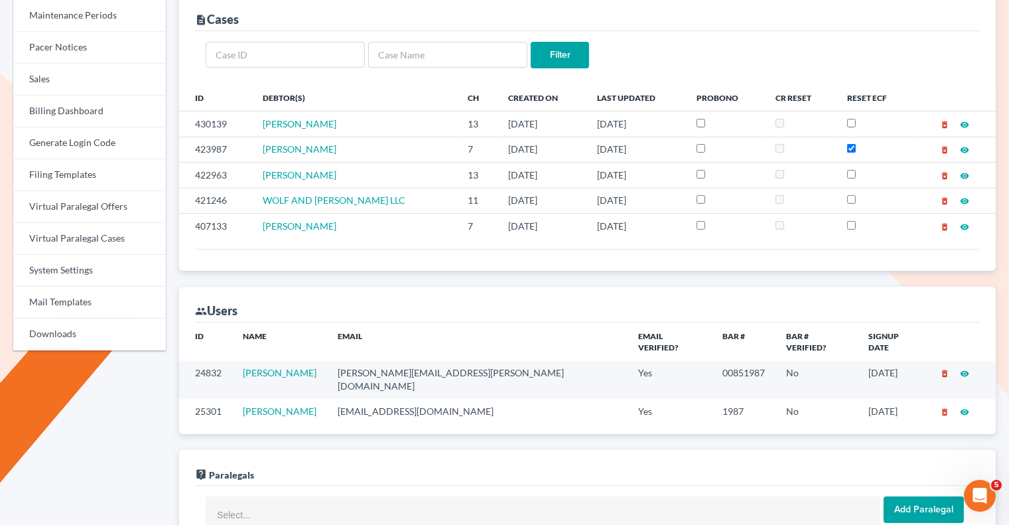
scroll to position [387, 0]
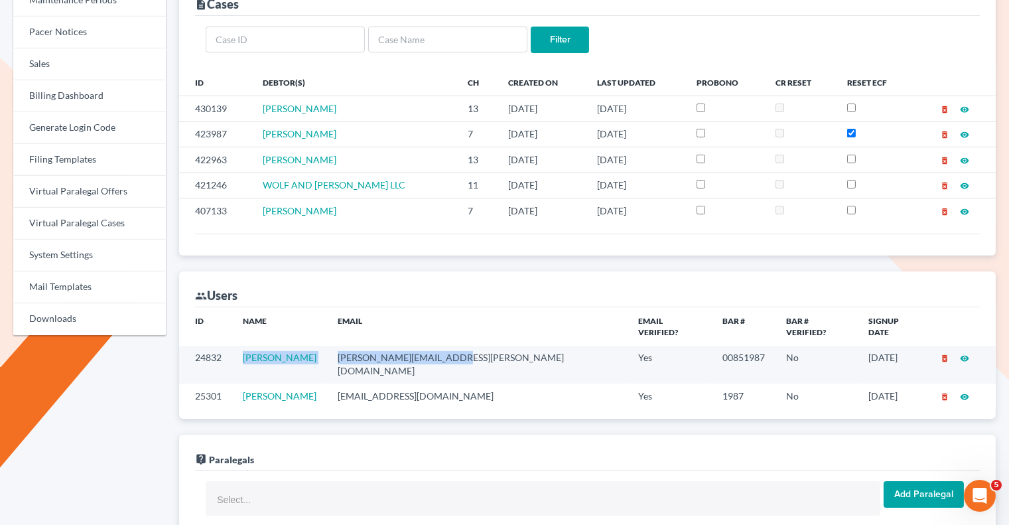
drag, startPoint x: 467, startPoint y: 342, endPoint x: 344, endPoint y: 324, distance: 124.6
click at [344, 345] on td "[PERSON_NAME][EMAIL_ADDRESS][PERSON_NAME][DOMAIN_NAME]" at bounding box center [477, 364] width 300 height 38
copy td "[PERSON_NAME][EMAIL_ADDRESS][PERSON_NAME][DOMAIN_NAME]"
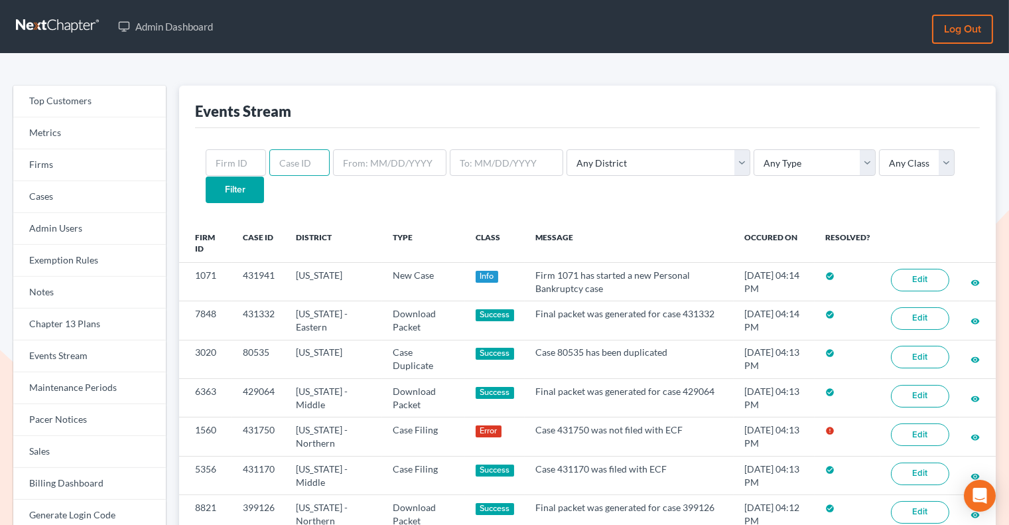
click at [290, 149] on input "text" at bounding box center [299, 162] width 60 height 27
paste input "431750"
type input "431750"
click at [264, 176] on input "Filter" at bounding box center [235, 189] width 58 height 27
